Goal: Transaction & Acquisition: Book appointment/travel/reservation

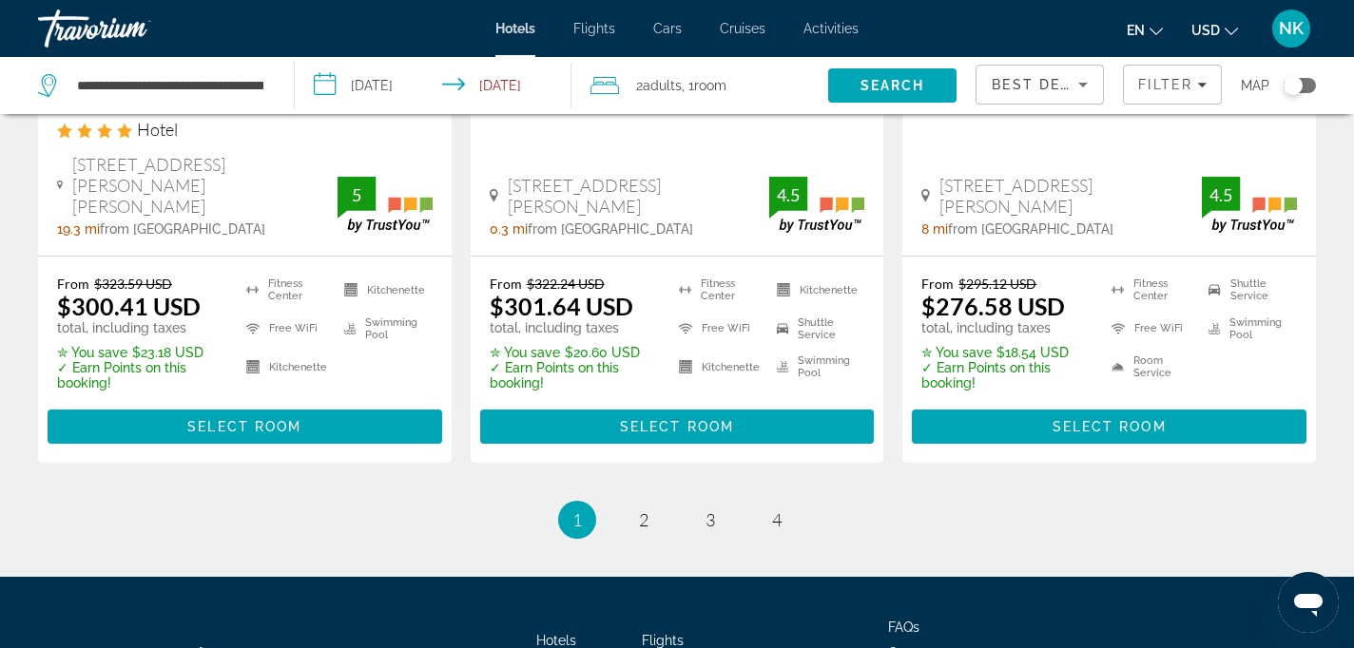
scroll to position [2791, 0]
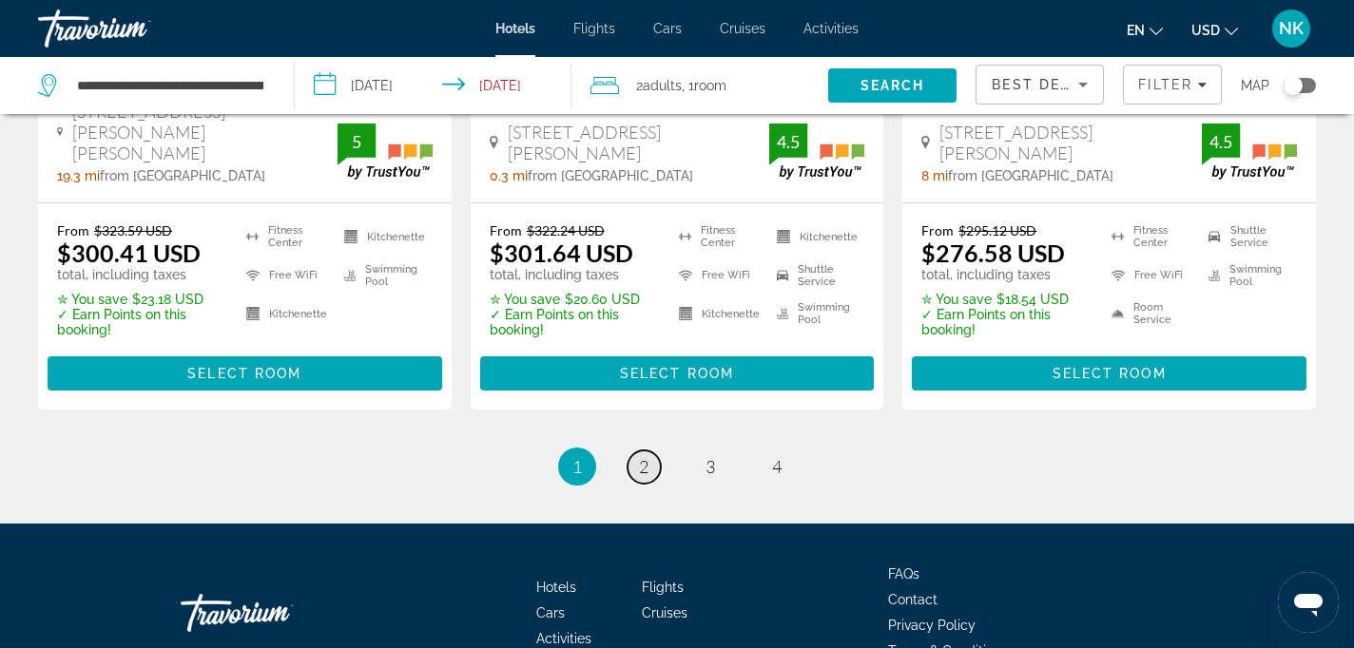
click at [642, 456] on span "2" at bounding box center [644, 466] width 10 height 21
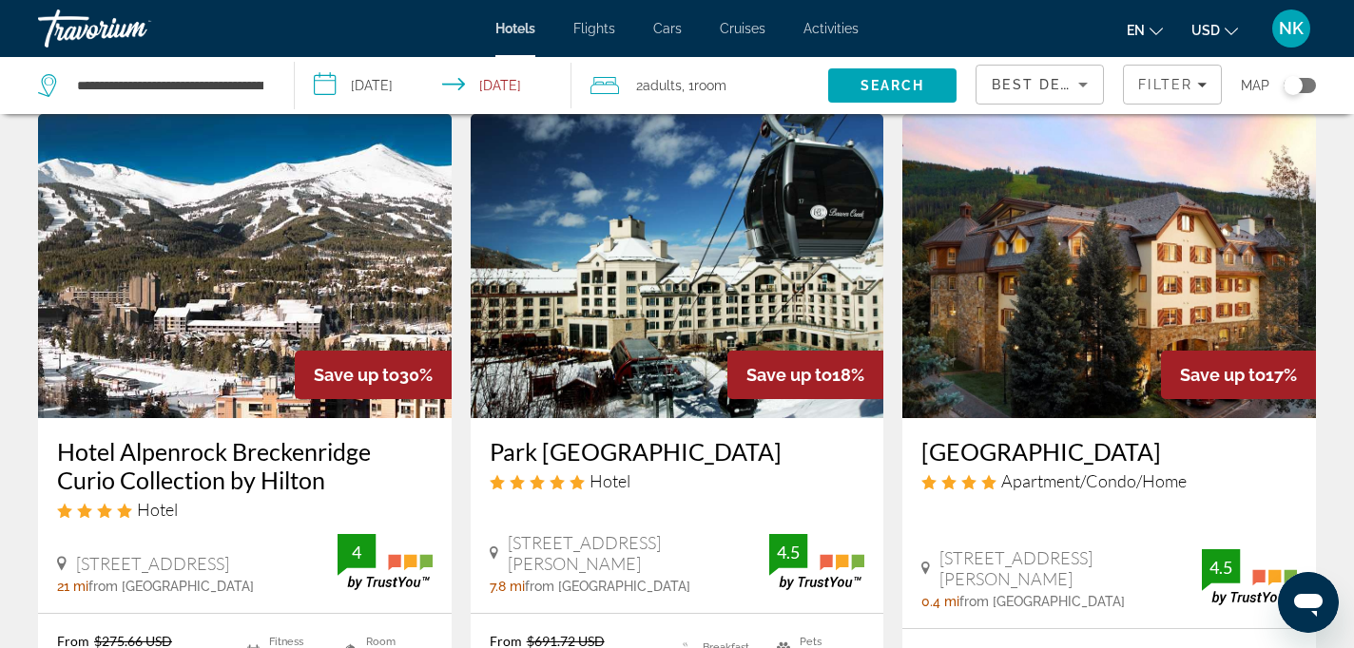
scroll to position [73, 0]
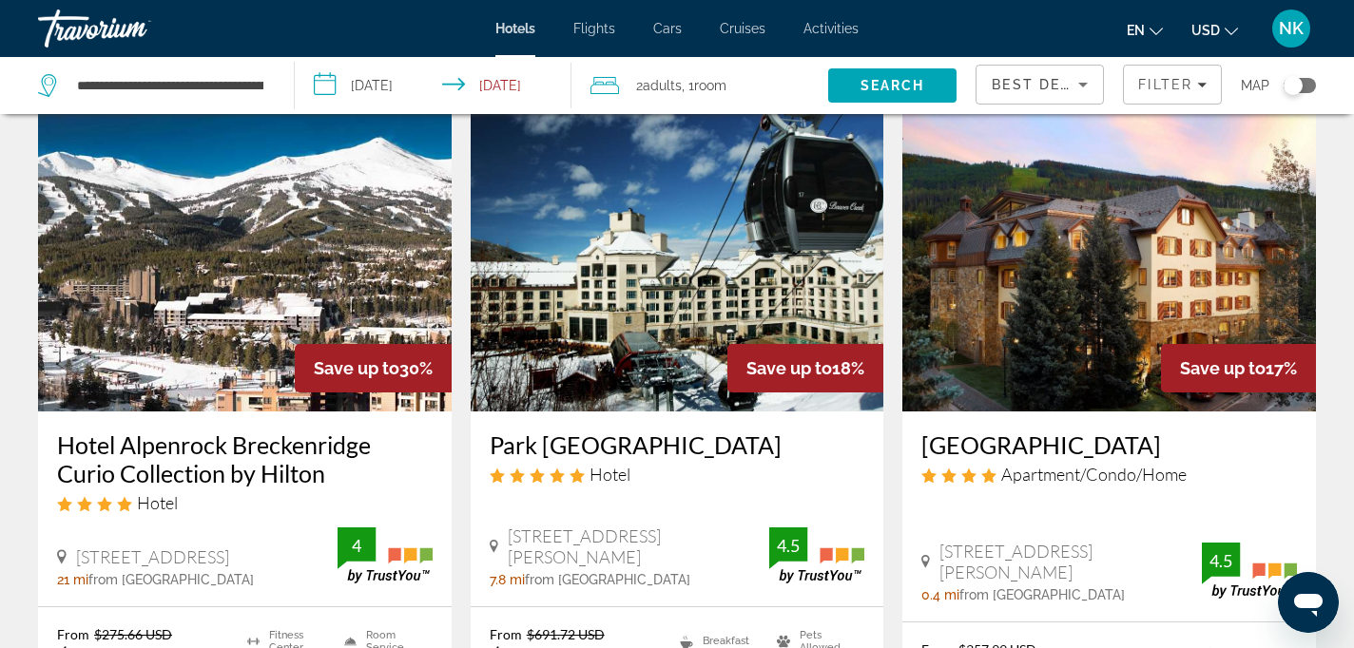
click at [212, 317] on img "Main content" at bounding box center [244, 259] width 413 height 304
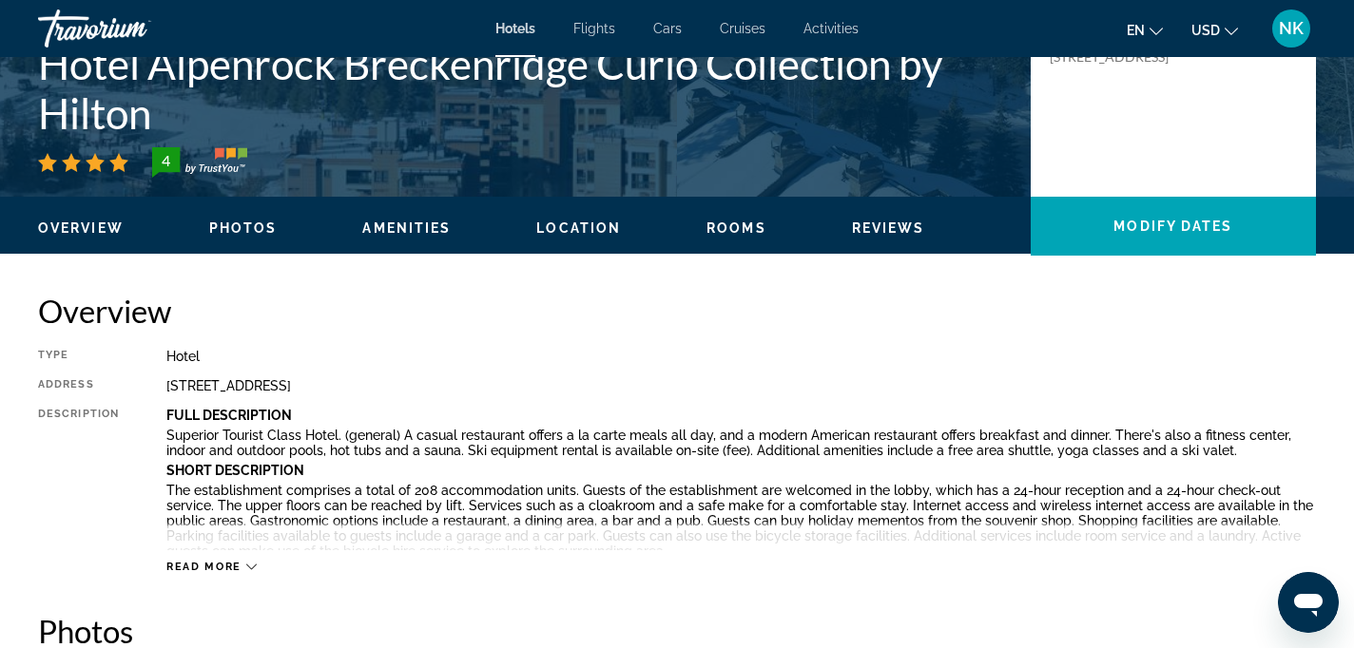
scroll to position [687, 0]
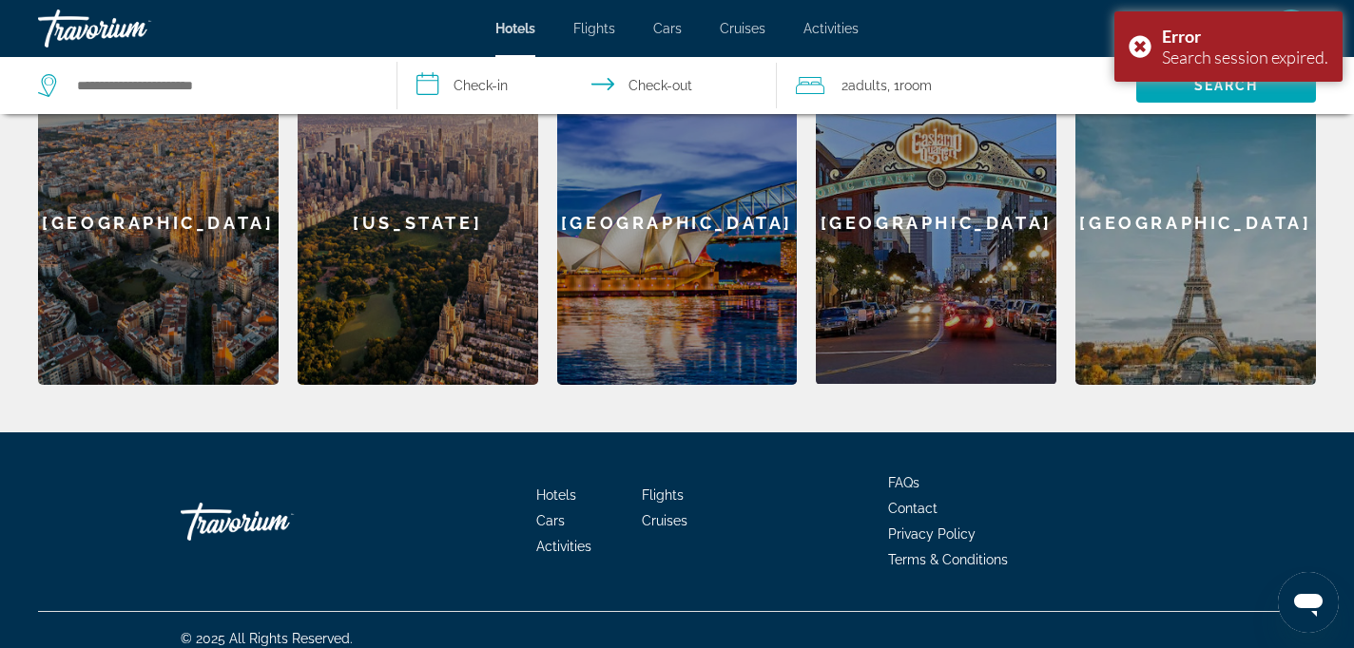
scroll to position [868, 0]
